Goal: Find specific page/section: Find specific page/section

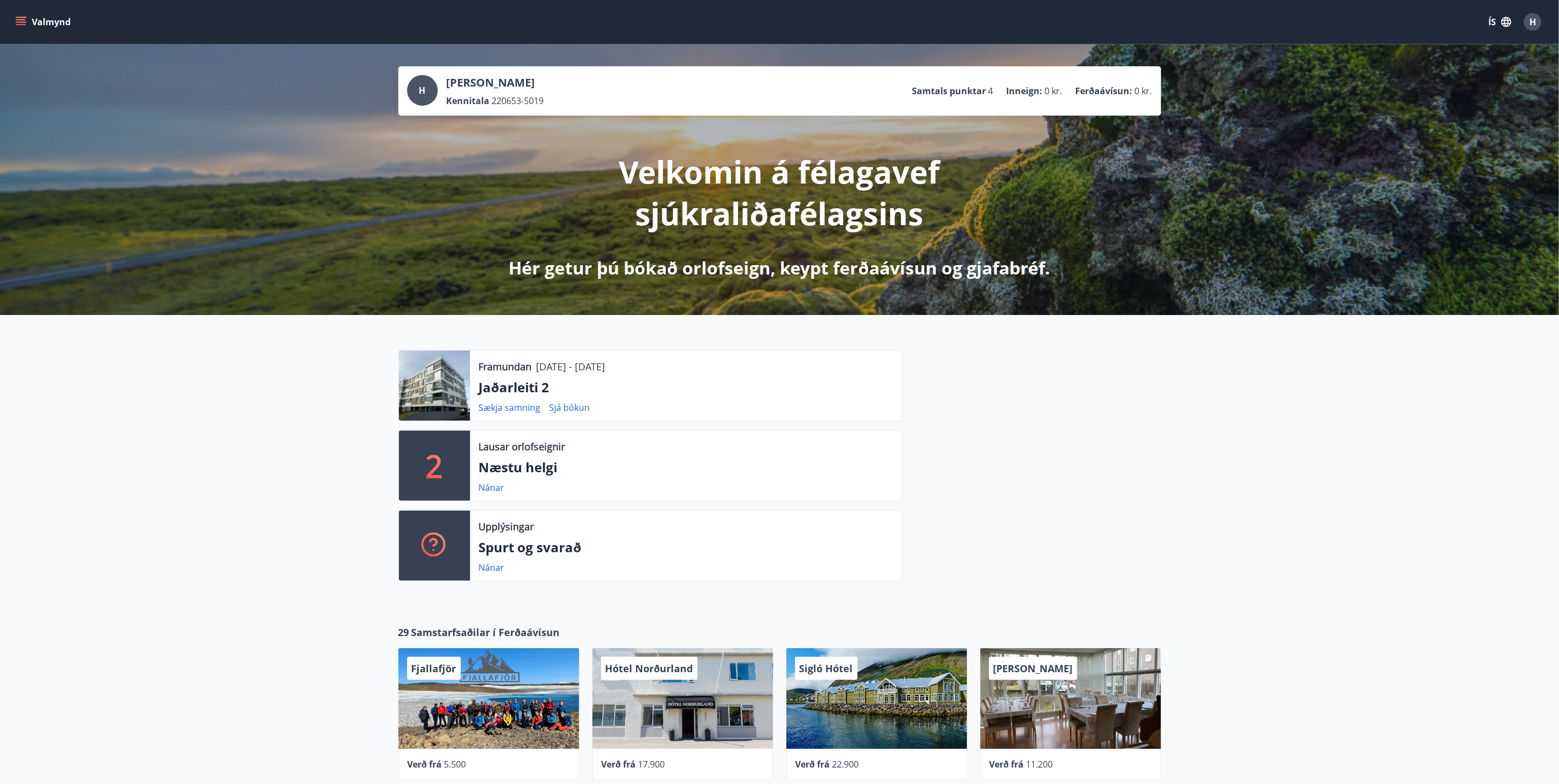
click at [23, 20] on icon "menu" at bounding box center [21, 22] width 11 height 11
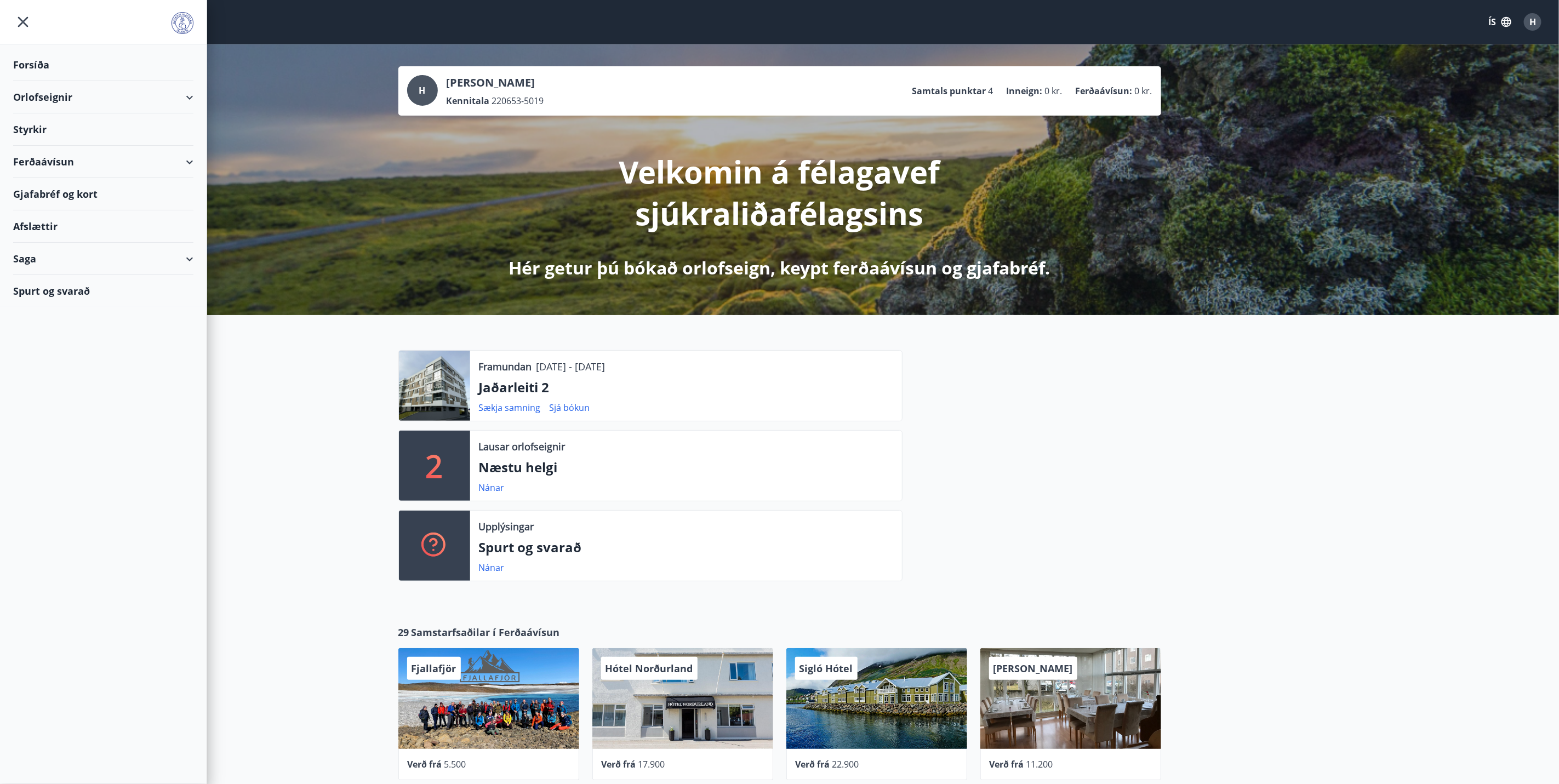
click at [73, 198] on div "Gjafabréf og kort" at bounding box center [103, 194] width 181 height 32
